Goal: Transaction & Acquisition: Purchase product/service

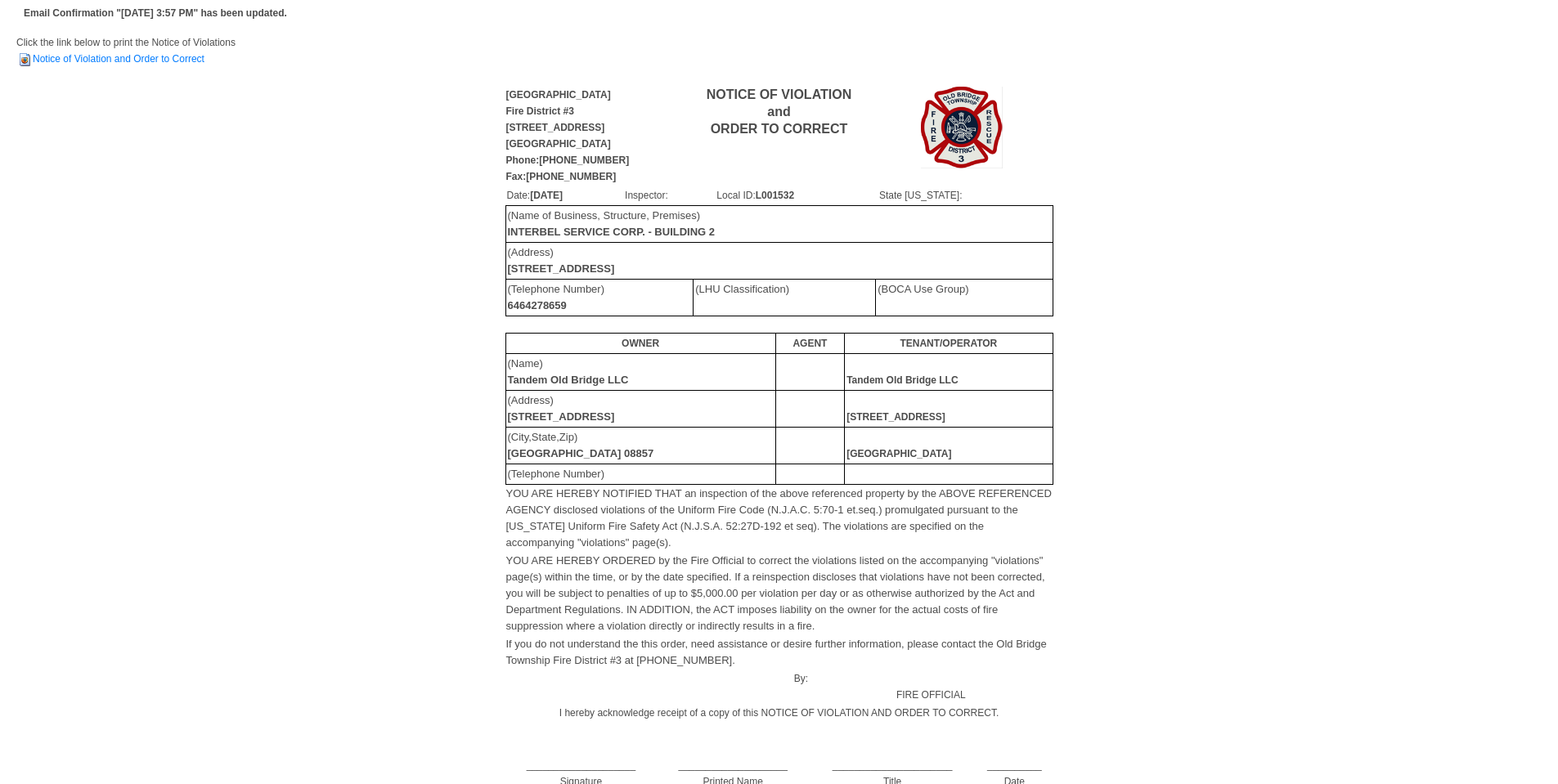
click at [390, 303] on div "Old Bridge Township Fire District #3 913 Englishtown Road Old Bridge, NJ 08857 …" at bounding box center [779, 472] width 1525 height 776
click at [180, 58] on link "Notice of Violation and Order to Correct" at bounding box center [110, 58] width 188 height 11
click at [708, 393] on td "(Address) 1706 Englishtown Rd" at bounding box center [640, 408] width 270 height 36
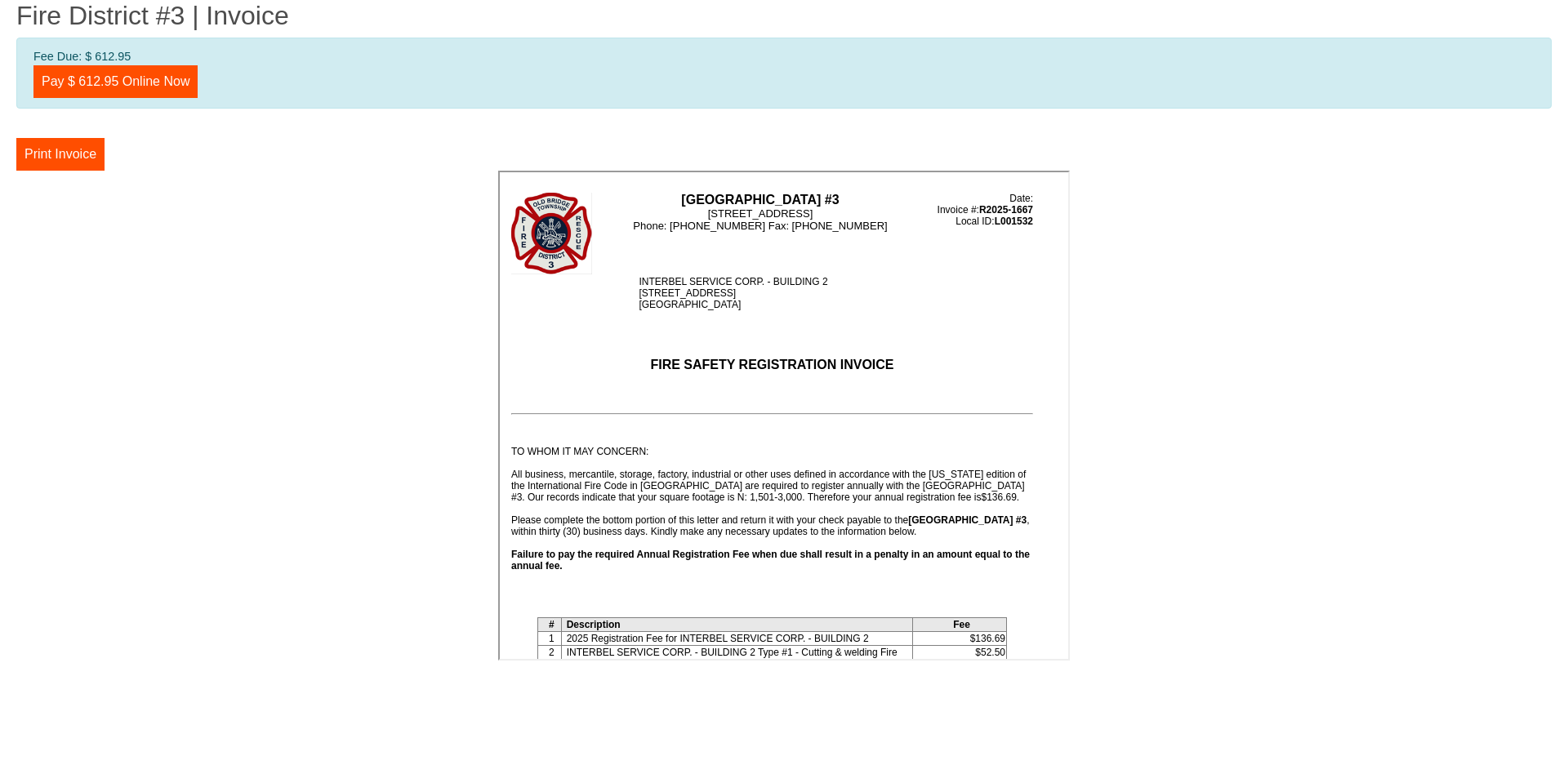
drag, startPoint x: 195, startPoint y: 319, endPoint x: 231, endPoint y: 321, distance: 36.1
click at [195, 319] on center at bounding box center [784, 418] width 1535 height 495
click at [73, 160] on button "Print Invoice" at bounding box center [61, 154] width 88 height 33
click at [134, 86] on link "Pay $ 612.95 Online Now" at bounding box center [115, 82] width 164 height 33
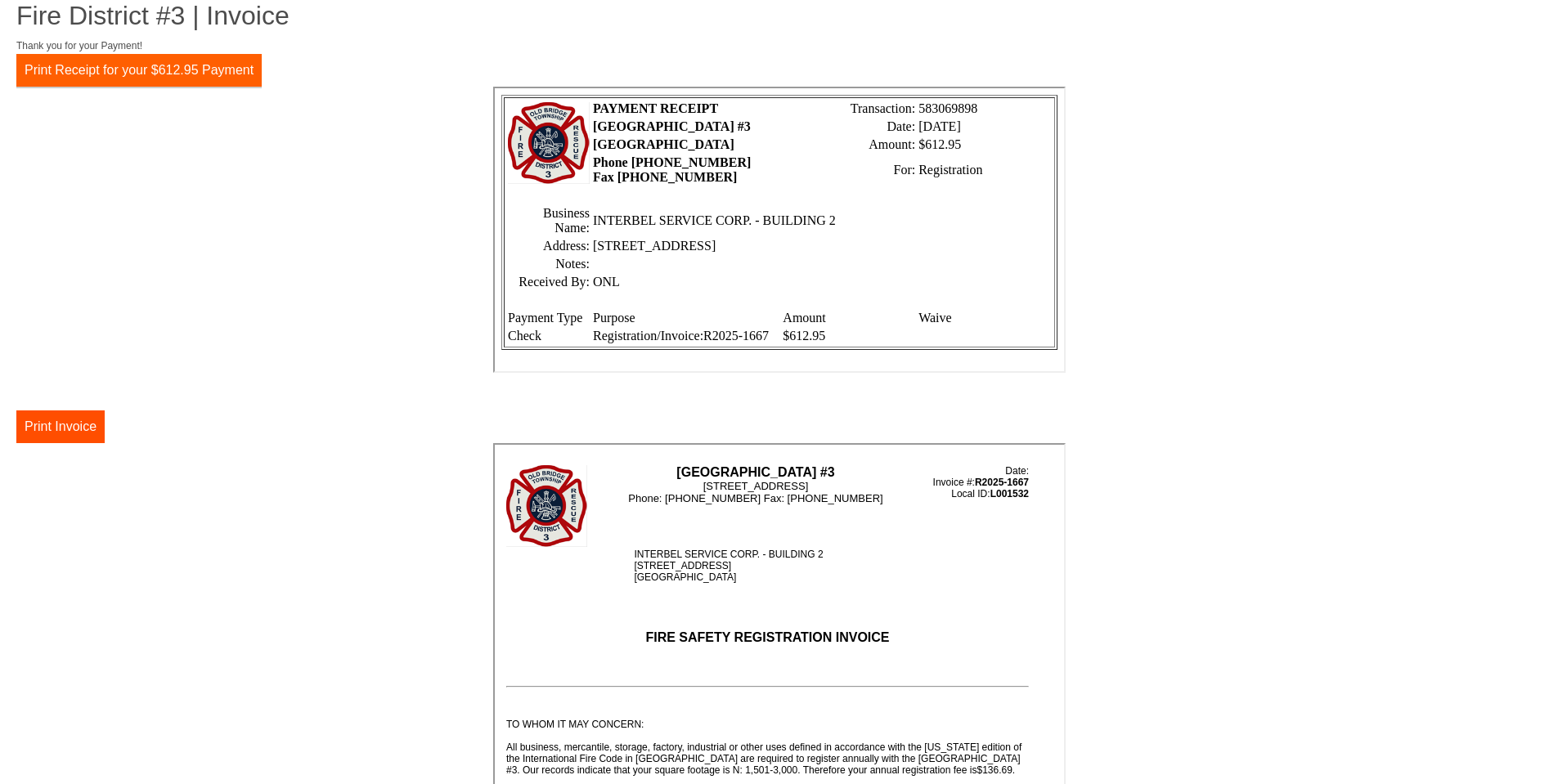
click at [155, 70] on button "Print Receipt for your $612.95 Payment" at bounding box center [139, 70] width 245 height 33
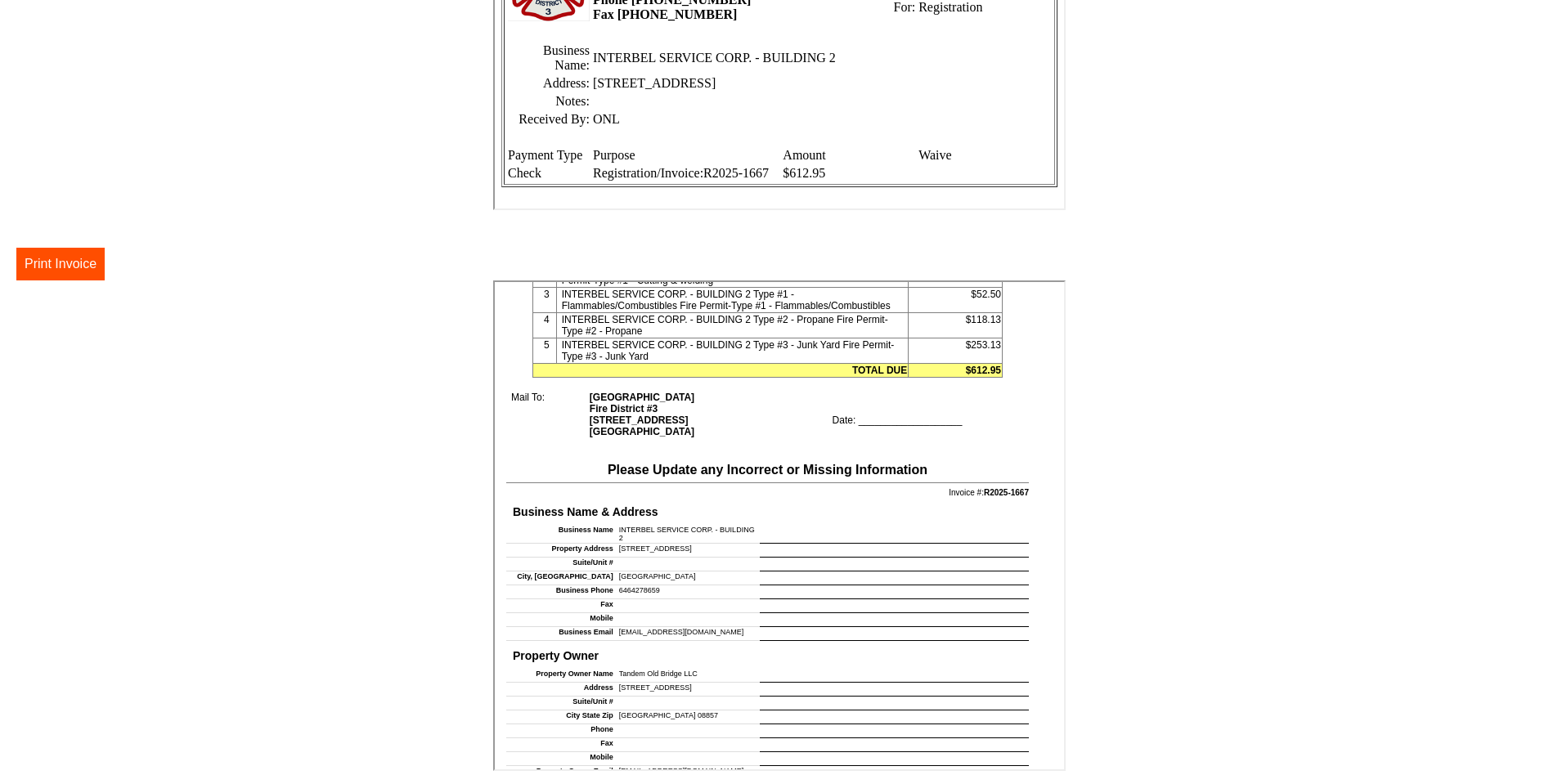
scroll to position [981, 0]
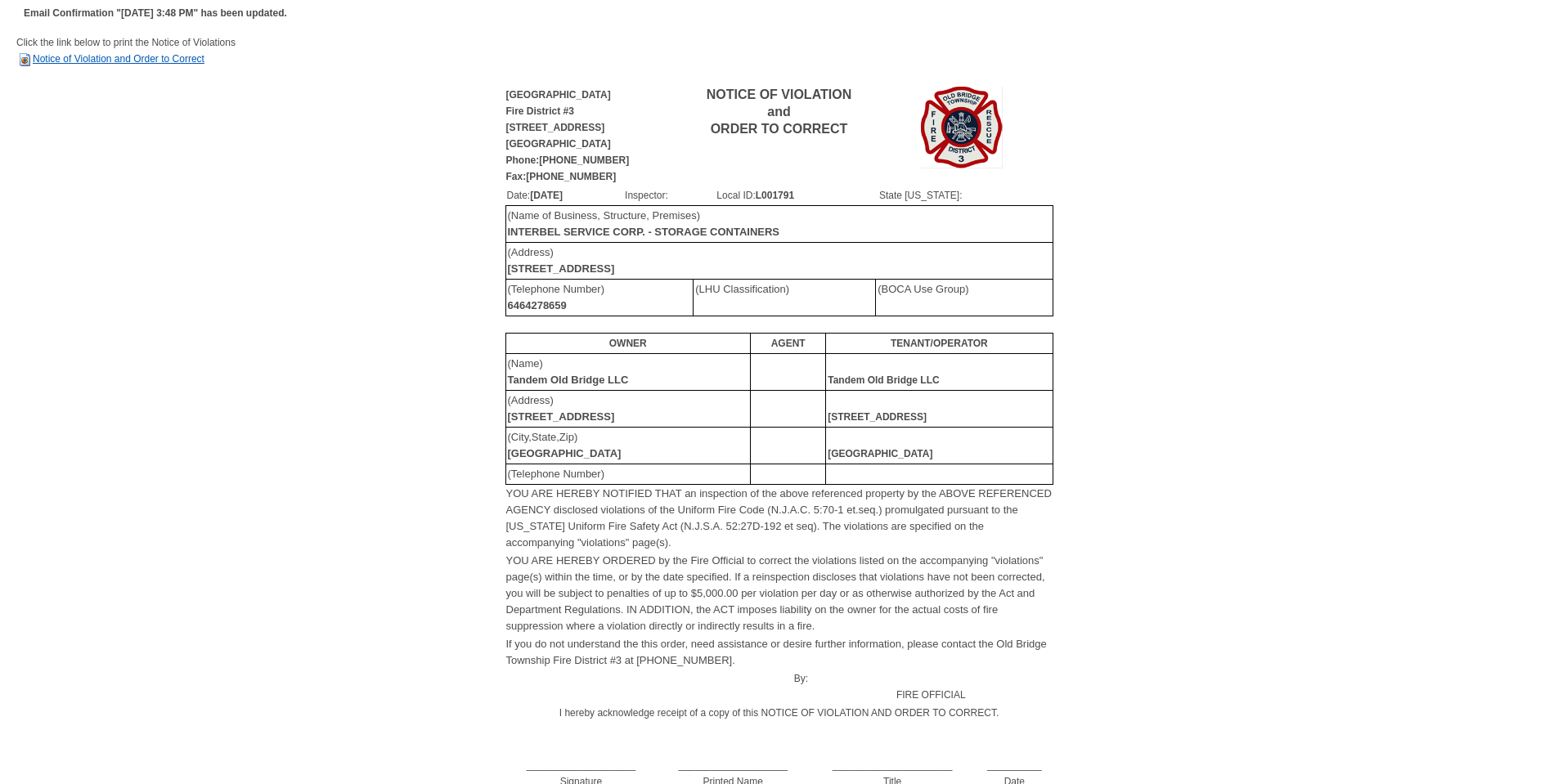
click at [124, 62] on link "Notice of Violation and Order to Correct" at bounding box center [110, 58] width 188 height 11
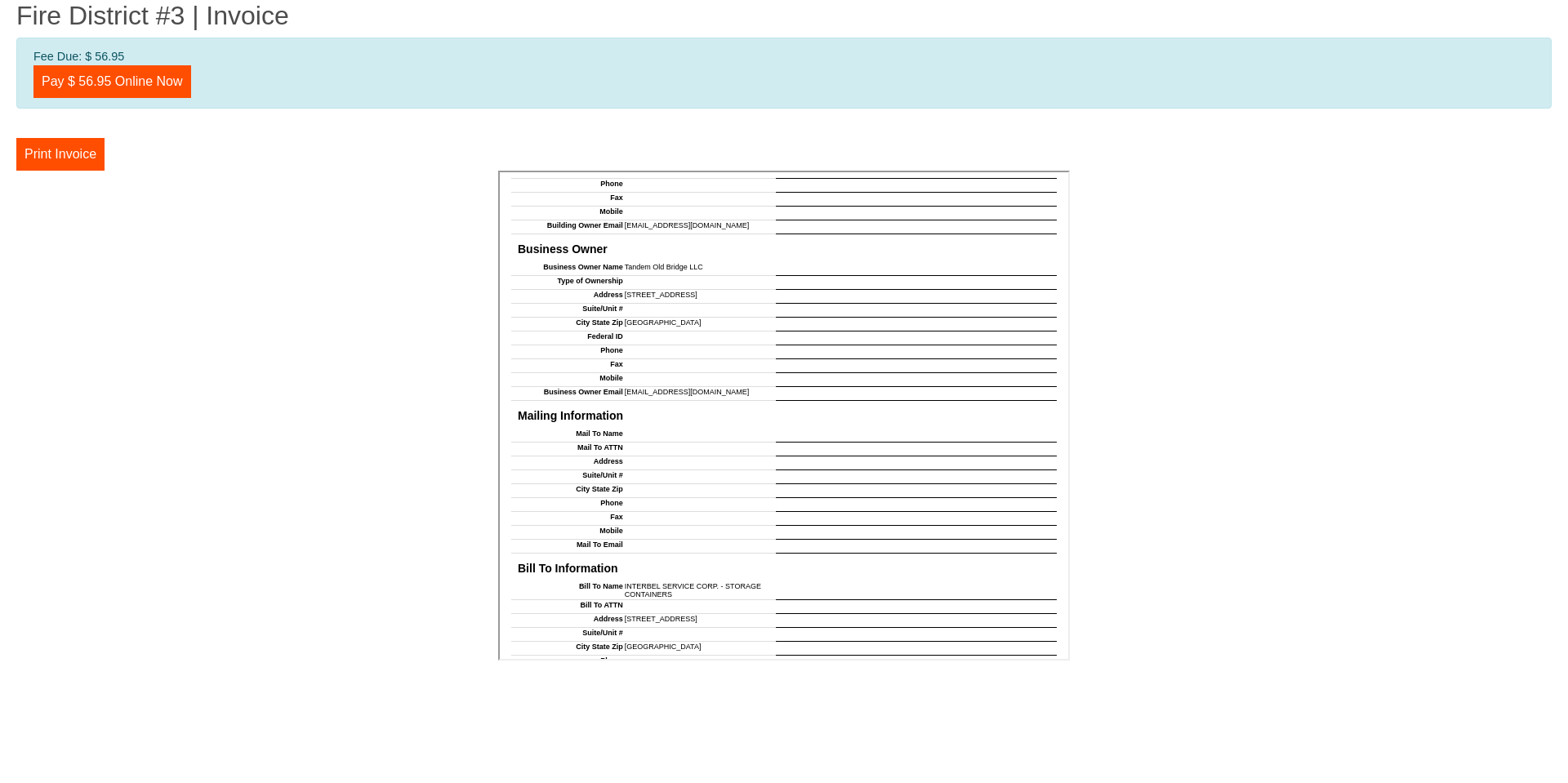
scroll to position [1347, 0]
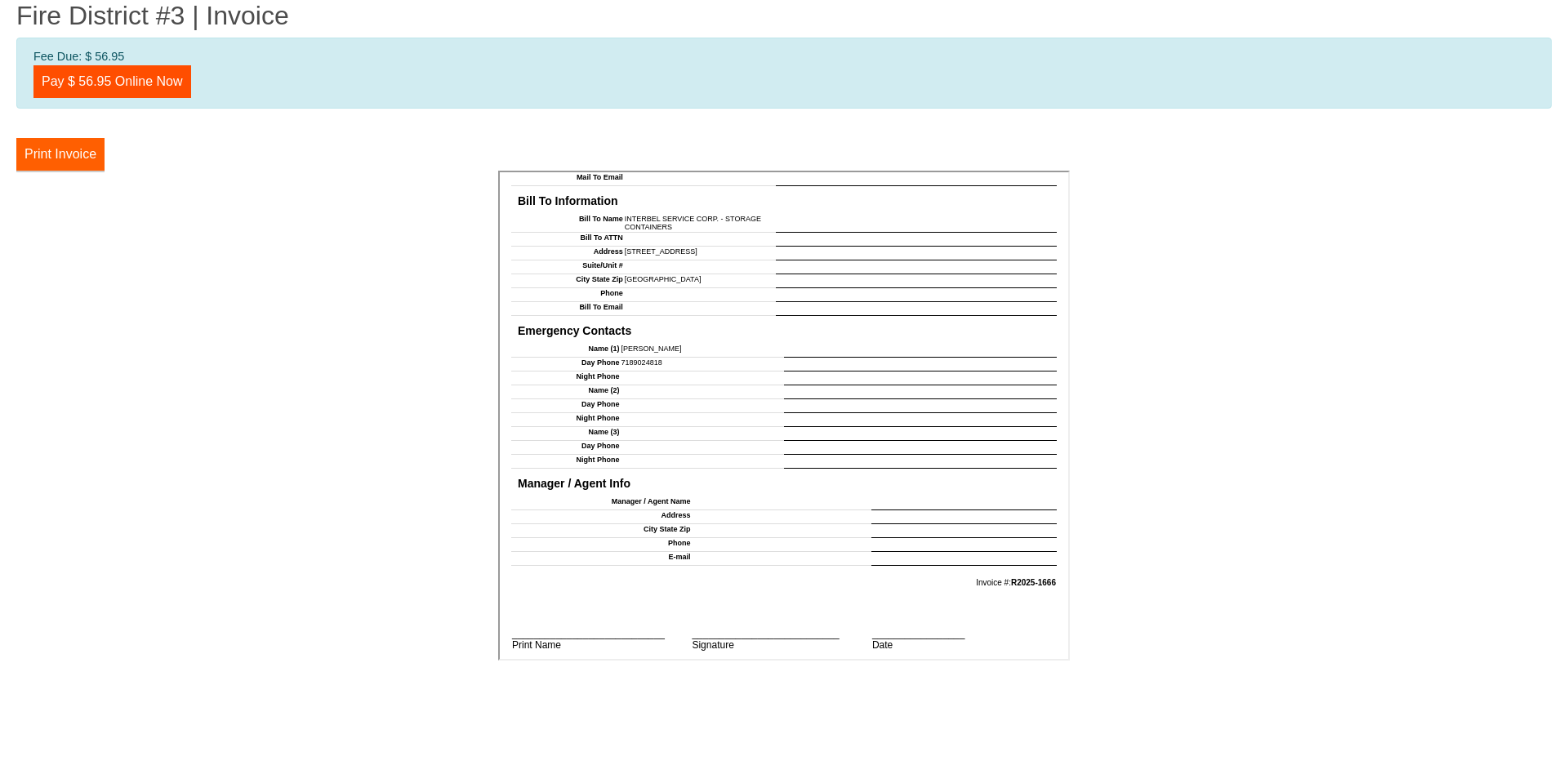
click at [58, 152] on button "Print Invoice" at bounding box center [61, 154] width 88 height 33
click at [109, 77] on link "Pay $ 56.95 Online Now" at bounding box center [113, 82] width 158 height 33
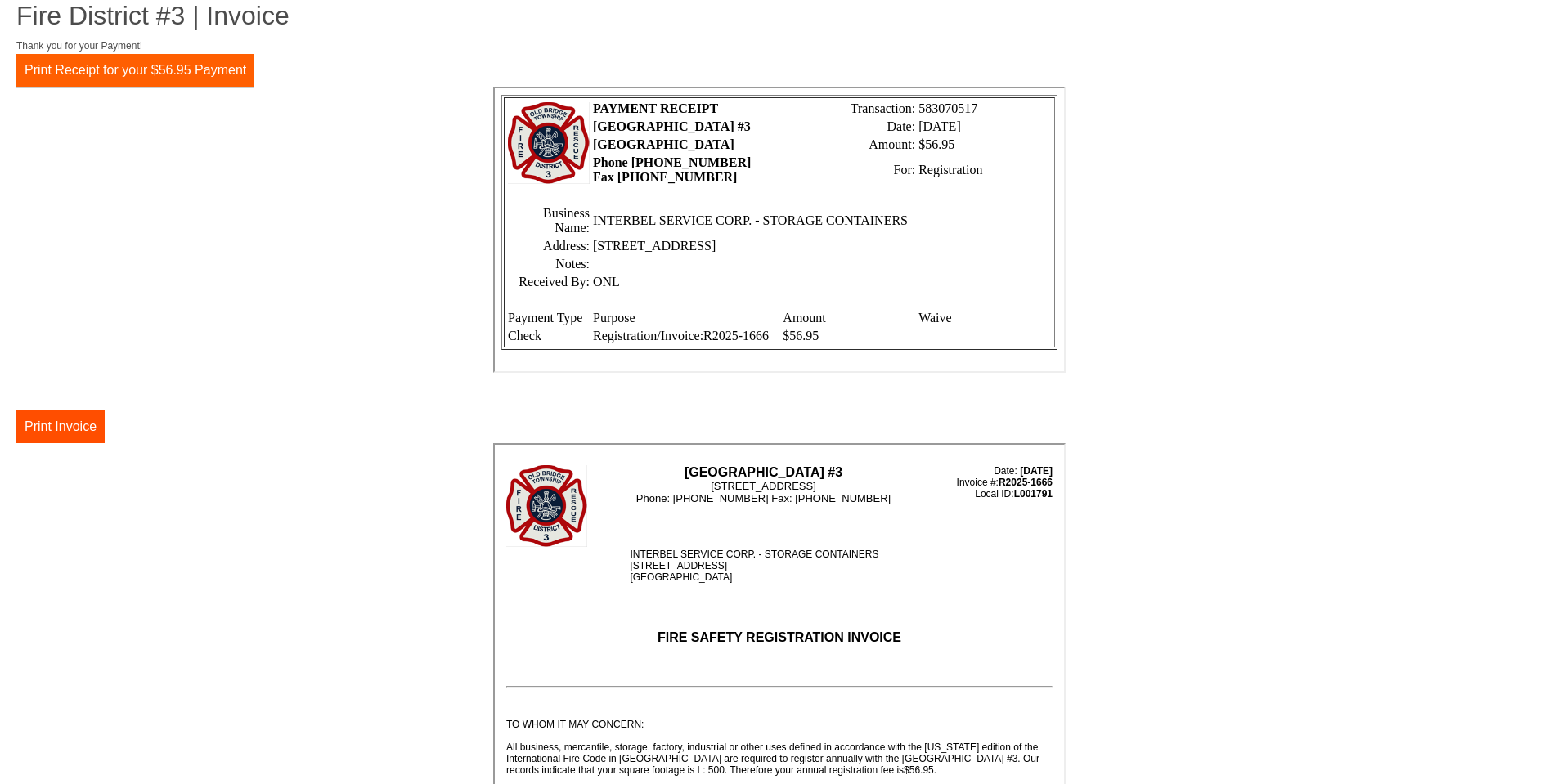
click at [143, 65] on button "Print Receipt for your $56.95 Payment" at bounding box center [135, 70] width 238 height 33
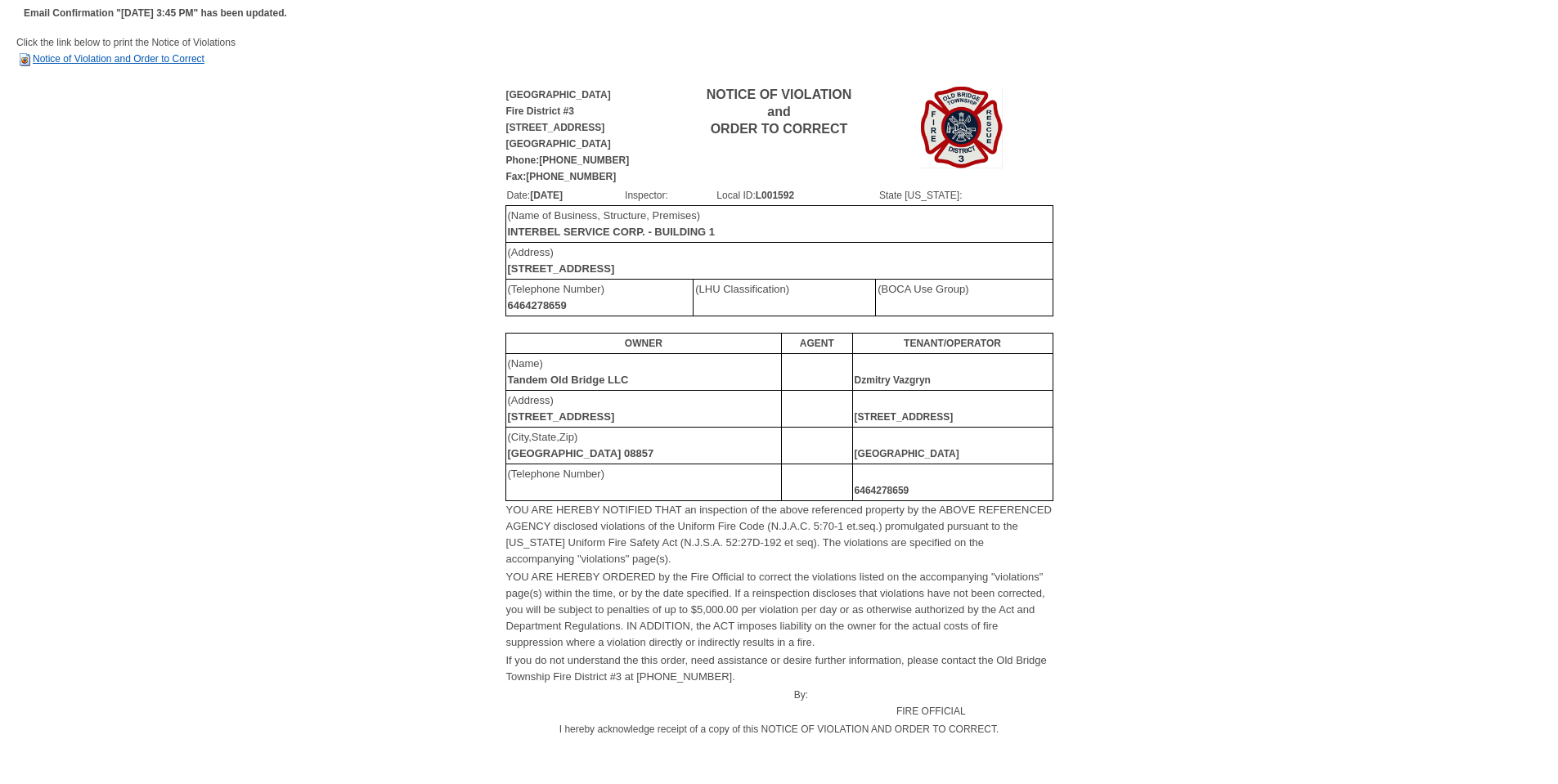
click at [105, 63] on link "Notice of Violation and Order to Correct" at bounding box center [110, 58] width 188 height 11
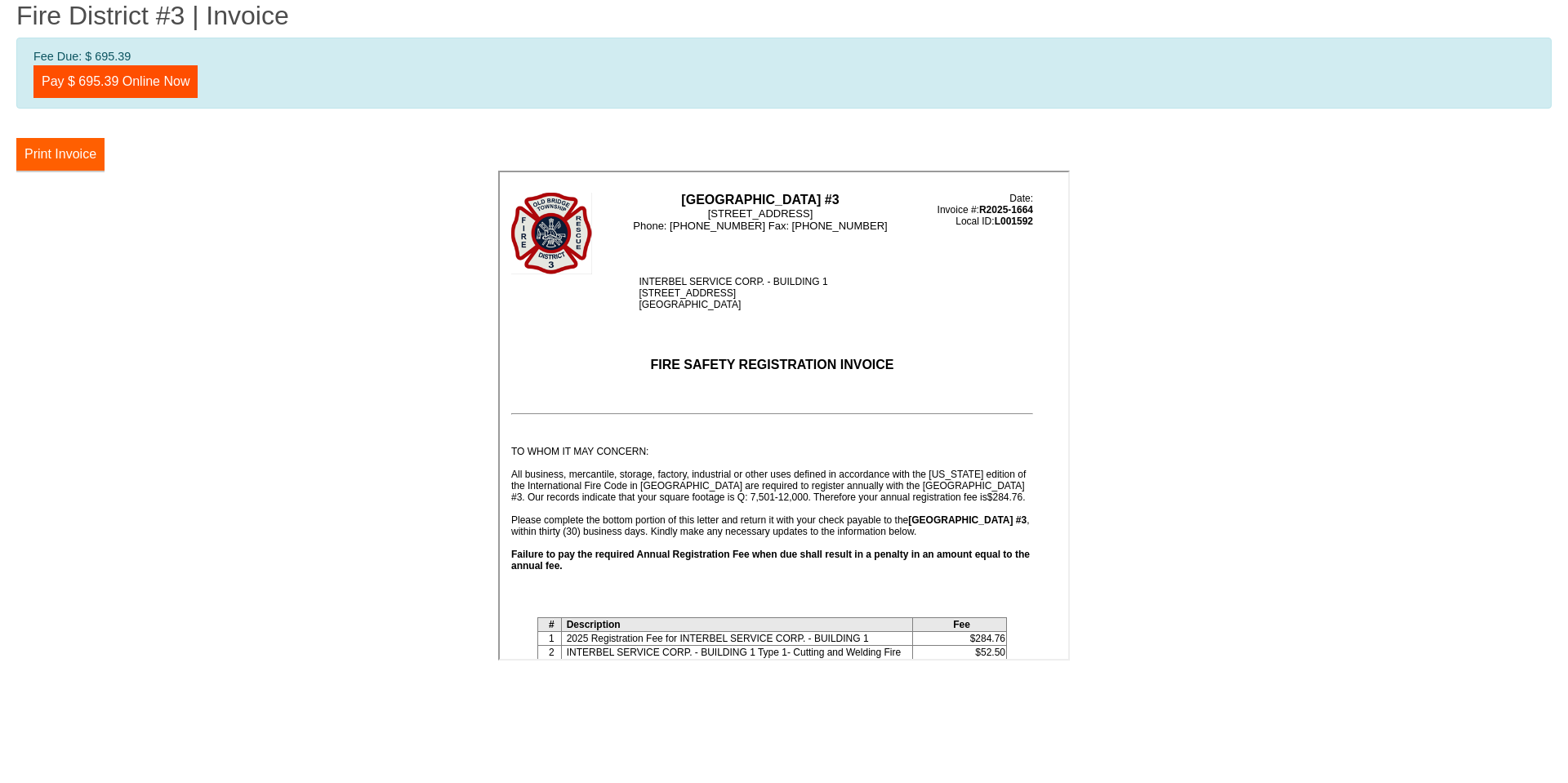
click at [65, 146] on button "Print Invoice" at bounding box center [61, 154] width 88 height 33
click at [115, 79] on link "Pay $ 695.39 Online Now" at bounding box center [115, 82] width 164 height 33
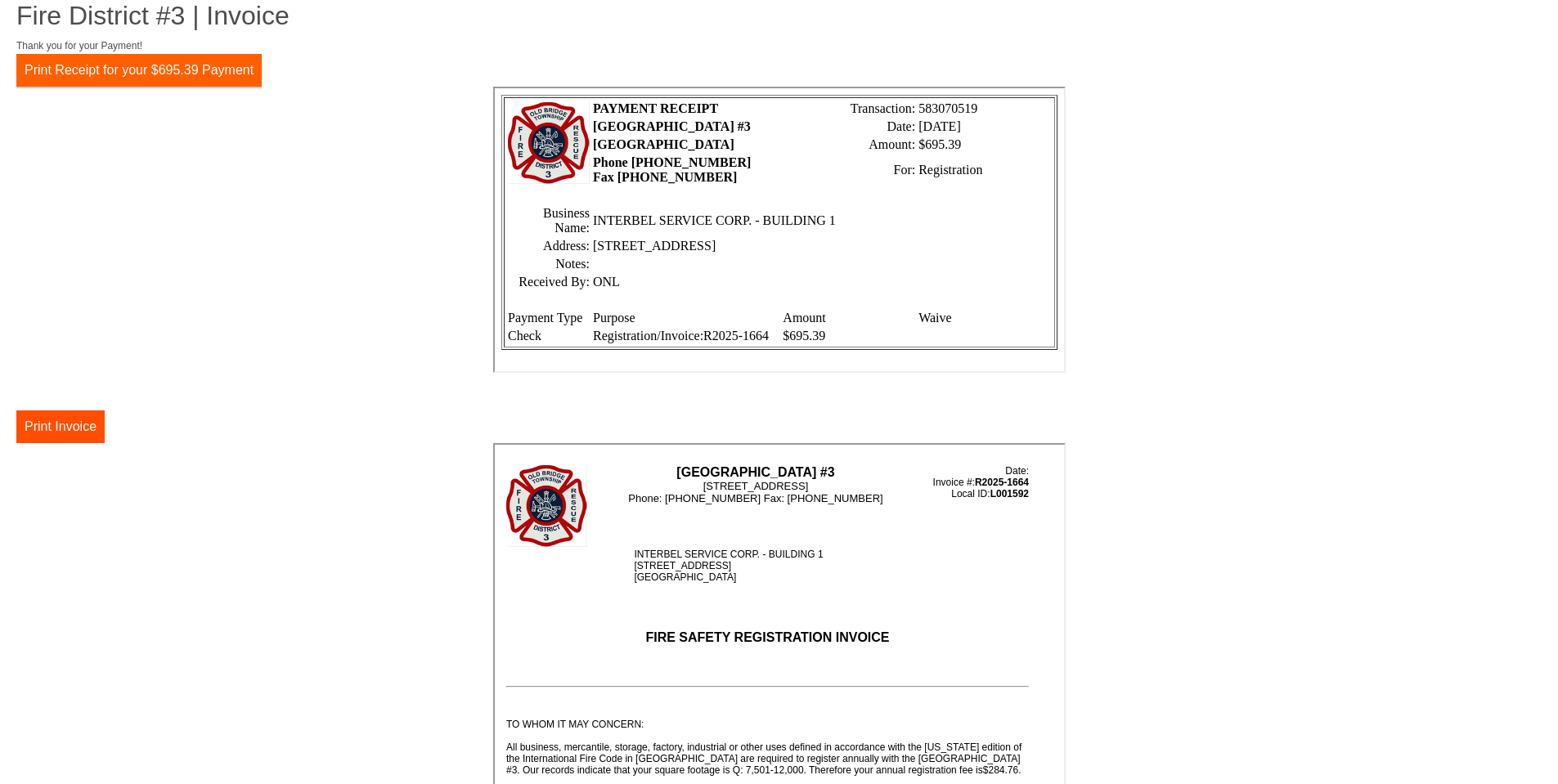
click at [141, 66] on button "Print Receipt for your $695.39 Payment" at bounding box center [139, 70] width 245 height 33
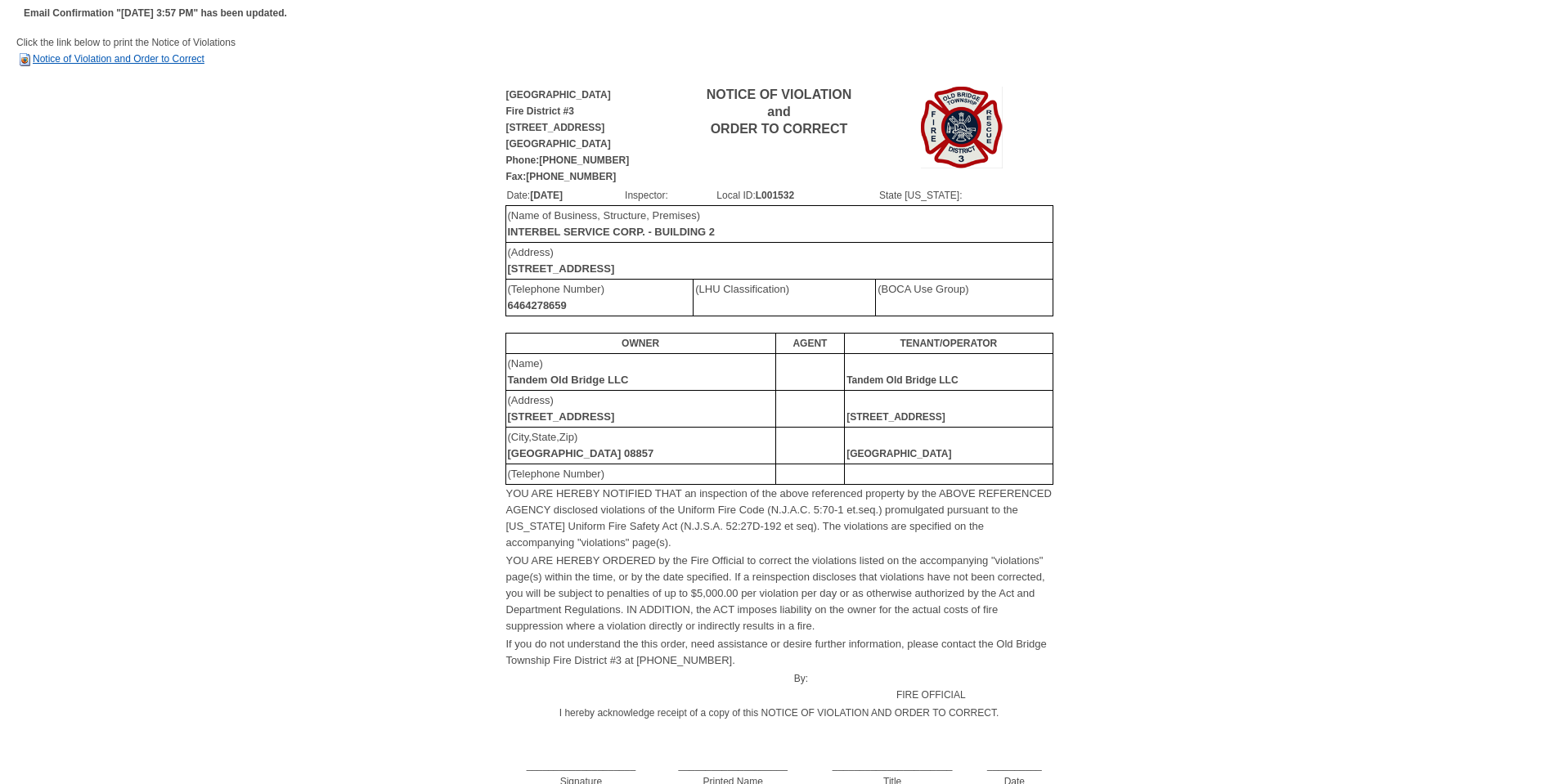
click at [127, 58] on link "Notice of Violation and Order to Correct" at bounding box center [110, 58] width 188 height 11
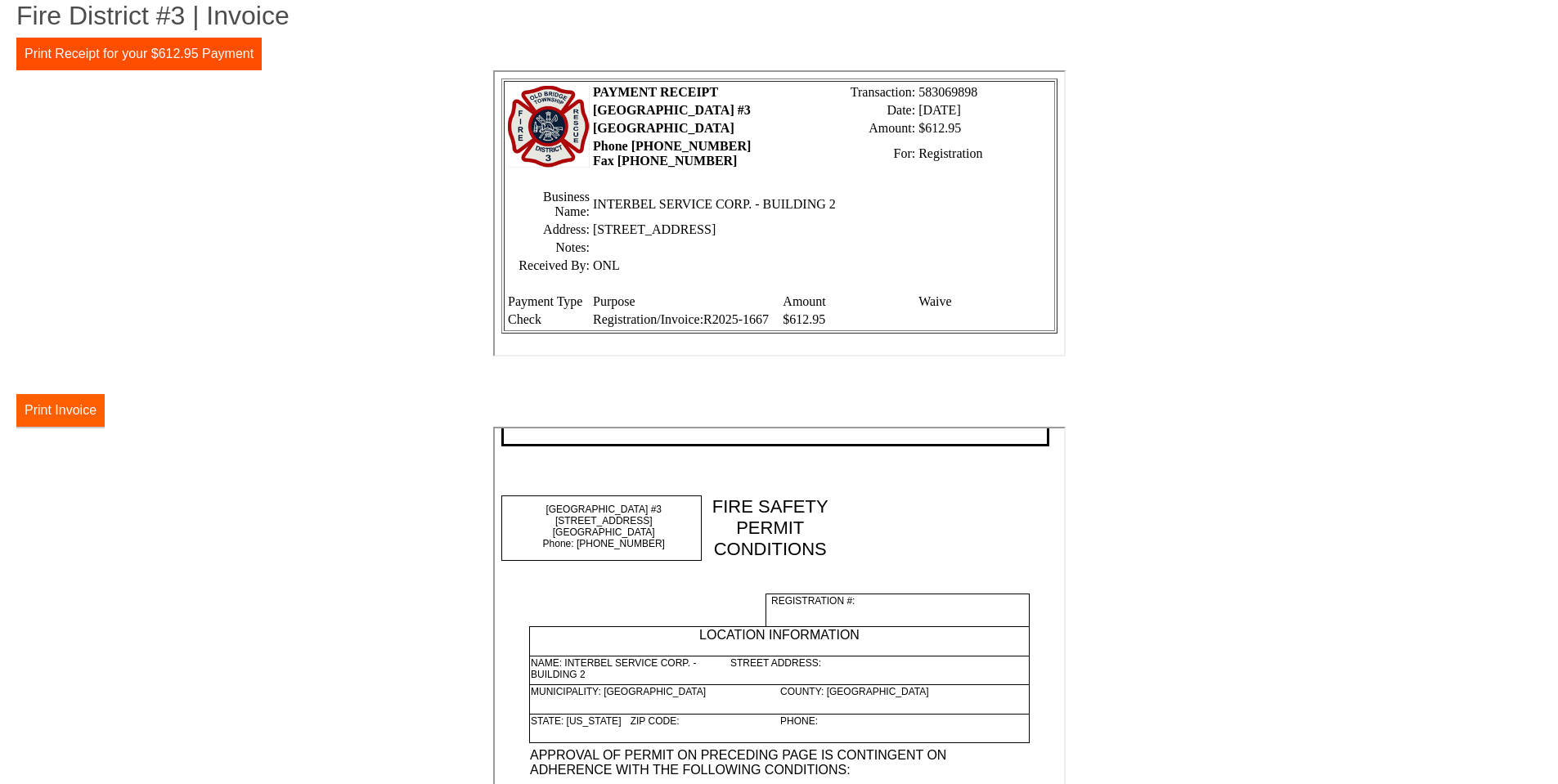
click at [47, 412] on button "Print Invoice" at bounding box center [61, 411] width 89 height 33
